Goal: Information Seeking & Learning: Learn about a topic

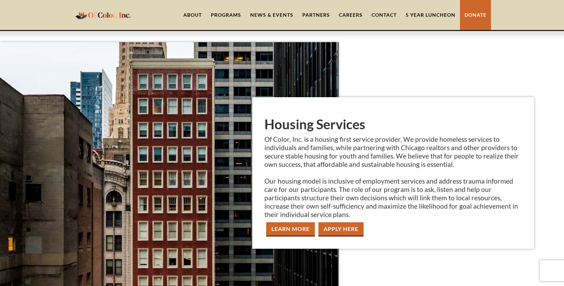
scroll to position [823, 0]
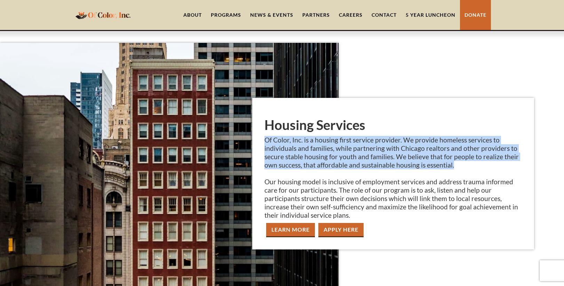
drag, startPoint x: 452, startPoint y: 166, endPoint x: 263, endPoint y: 141, distance: 191.0
click at [263, 141] on div "Housing Services Of Color, Inc. is a housing first service provider. We provide…" at bounding box center [393, 173] width 282 height 151
copy p "Of Color, Inc. is a housing first service provider. We provide homeless service…"
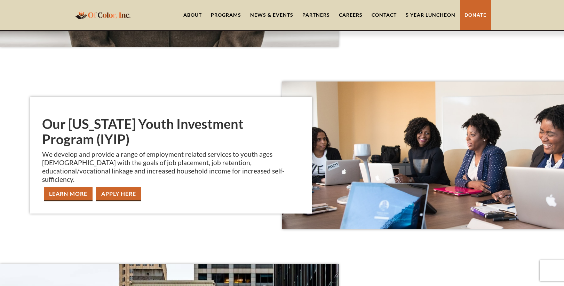
scroll to position [569, 0]
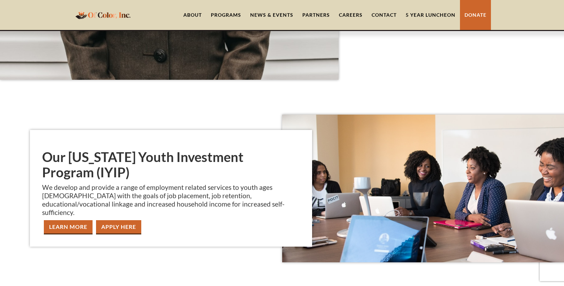
click at [193, 15] on link "About" at bounding box center [192, 15] width 27 height 30
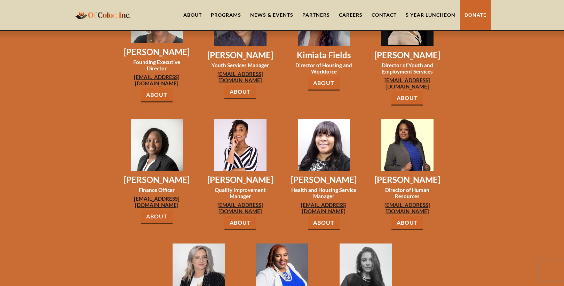
scroll to position [566, 0]
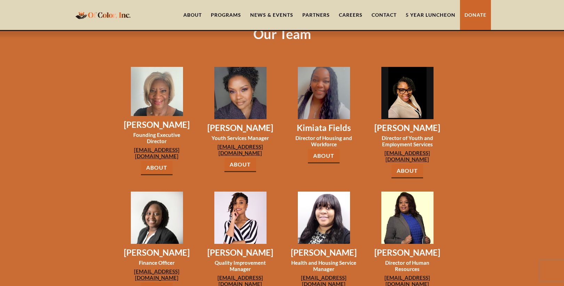
click at [312, 14] on link "Partners" at bounding box center [316, 15] width 37 height 30
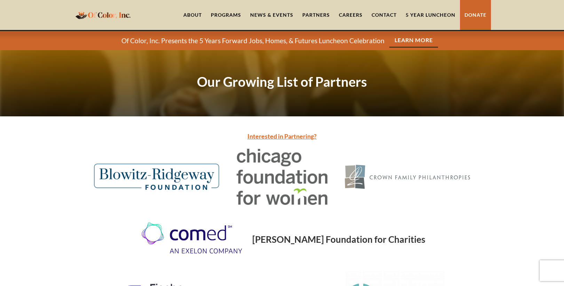
click at [278, 16] on link "News & Events" at bounding box center [272, 15] width 52 height 30
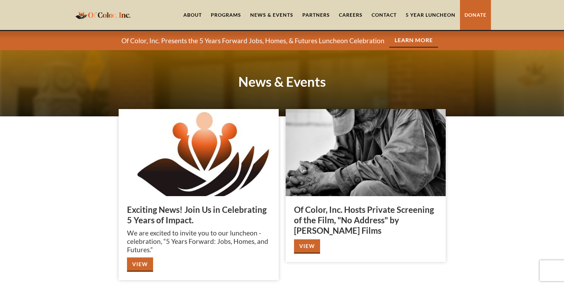
click at [235, 16] on div "Programs" at bounding box center [226, 14] width 30 height 7
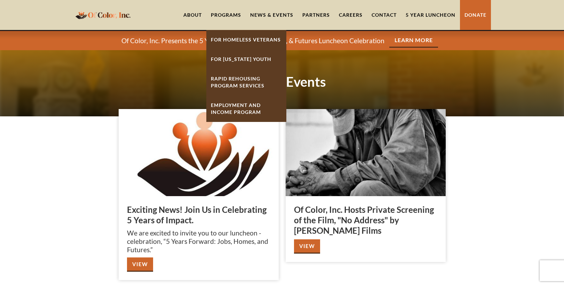
click at [197, 11] on link "About" at bounding box center [192, 15] width 27 height 30
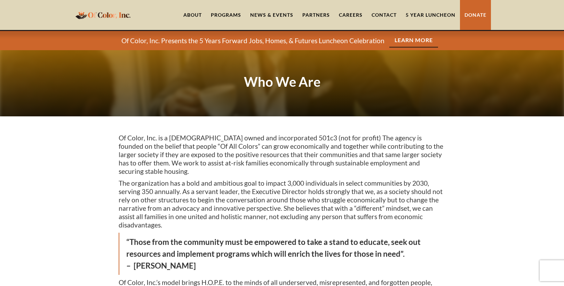
click at [422, 42] on link "Learn More" at bounding box center [414, 40] width 49 height 14
